Goal: Navigation & Orientation: Find specific page/section

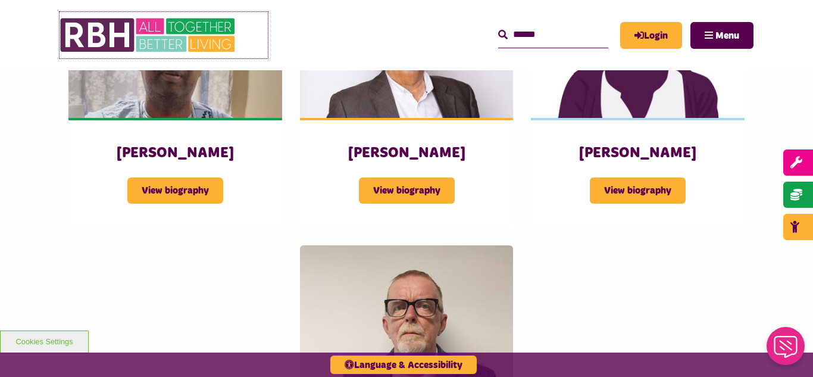
click at [160, 32] on img at bounding box center [149, 35] width 179 height 46
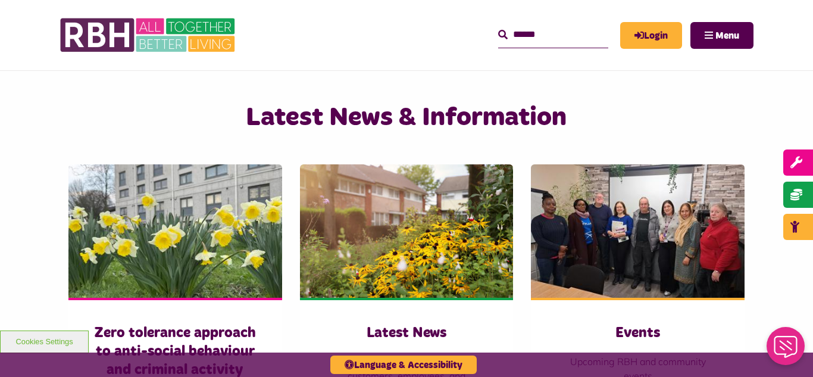
scroll to position [738, 0]
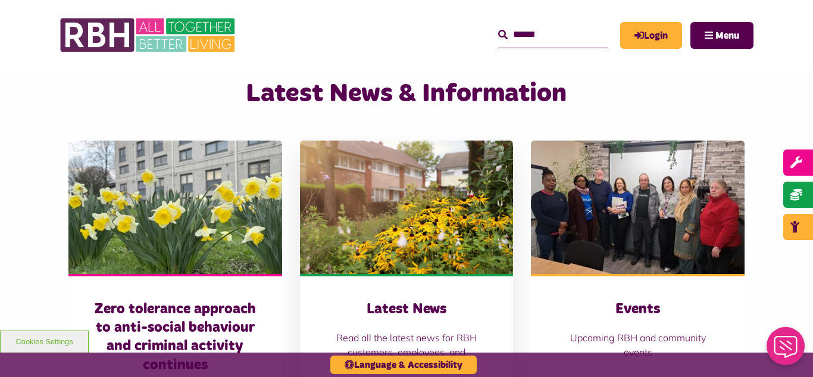
click at [431, 179] on img at bounding box center [407, 206] width 214 height 133
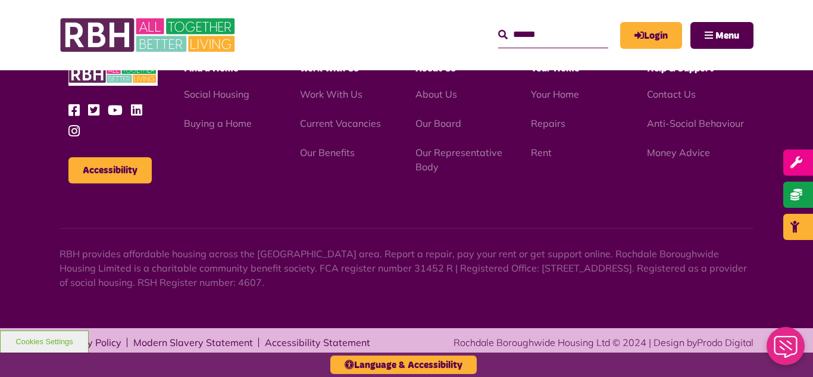
scroll to position [1296, 0]
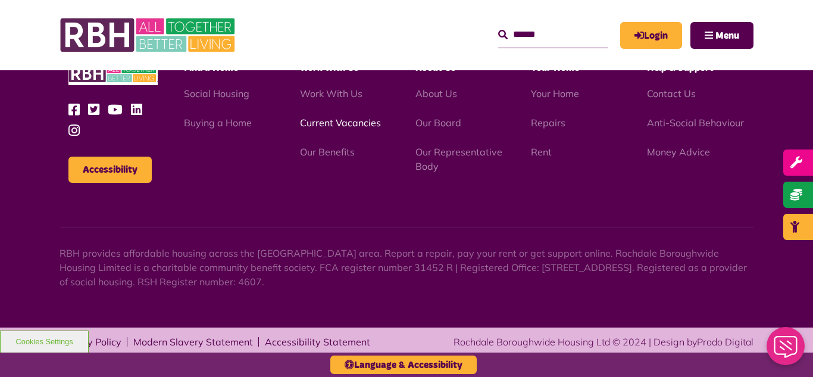
click at [316, 121] on link "Current Vacancies" at bounding box center [340, 123] width 81 height 12
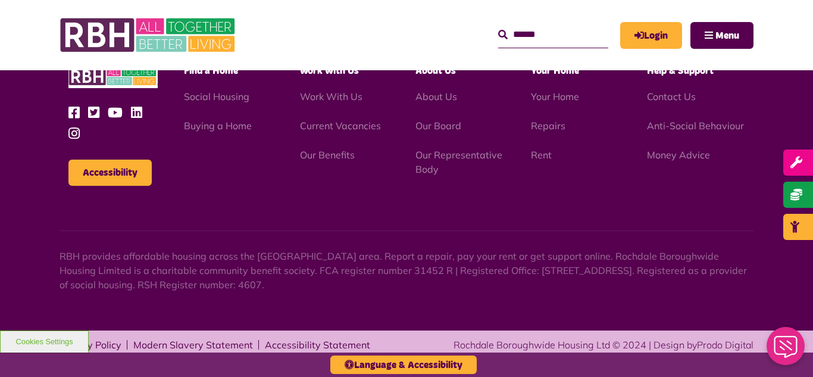
scroll to position [1704, 0]
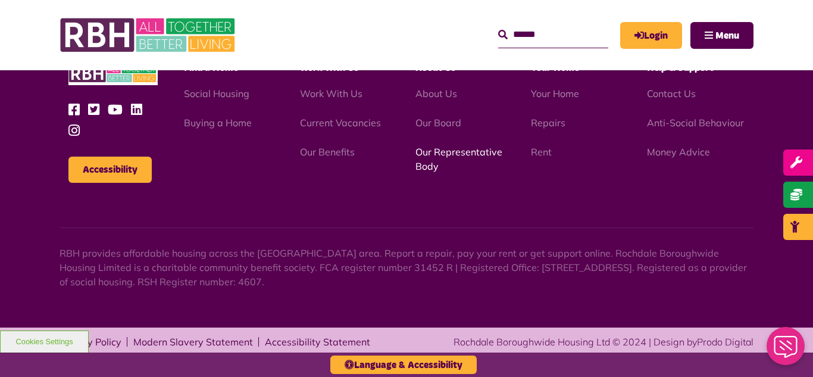
click at [449, 152] on link "Our Representative Body" at bounding box center [459, 159] width 87 height 26
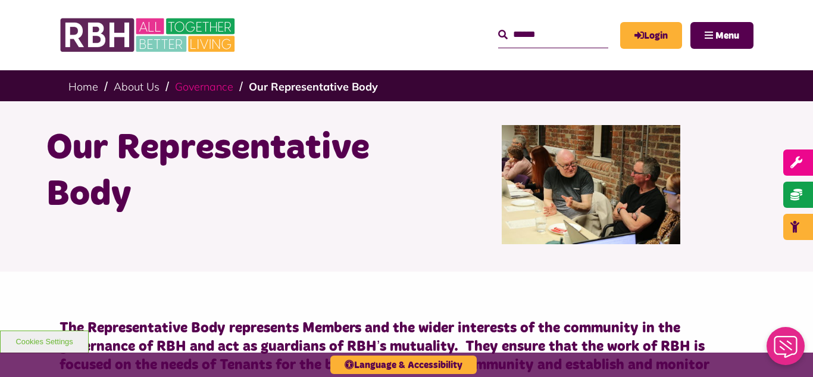
click at [195, 92] on link "Governance" at bounding box center [204, 87] width 58 height 14
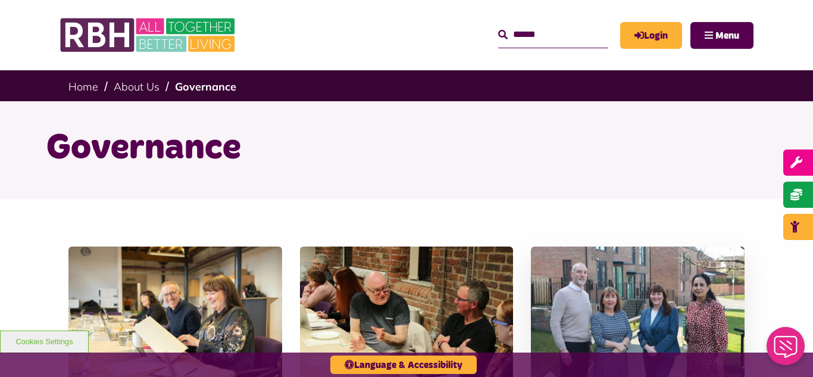
click at [632, 310] on img at bounding box center [638, 312] width 214 height 133
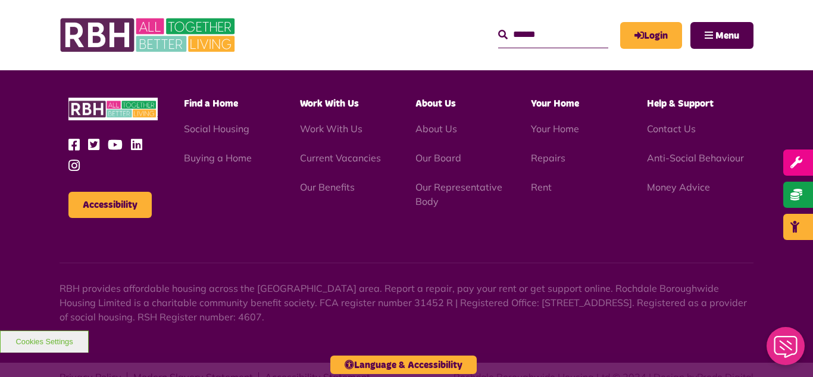
scroll to position [923, 0]
